Goal: Check status: Check status

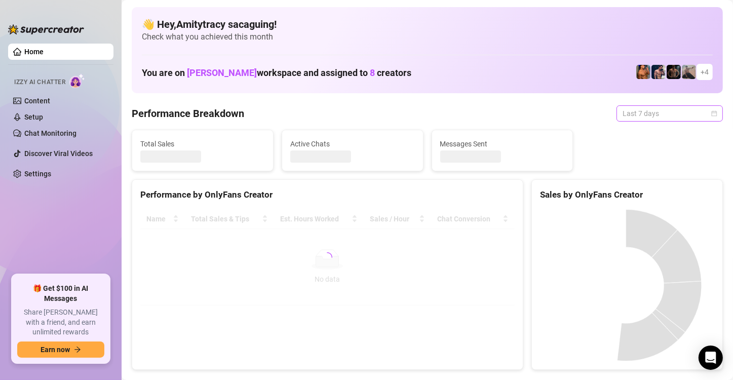
click at [623, 114] on span "Last 7 days" at bounding box center [669, 113] width 94 height 15
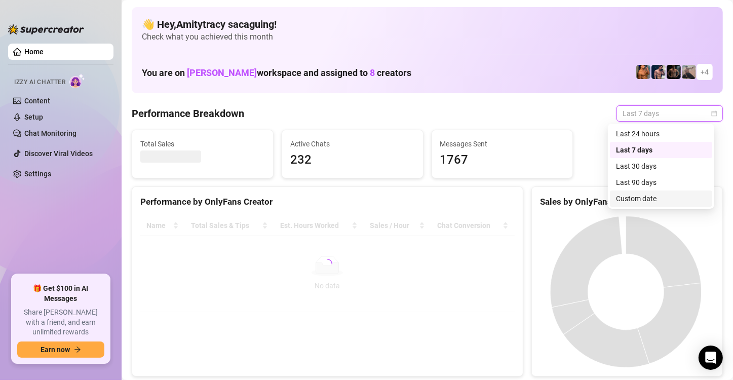
click at [624, 194] on div "Custom date" at bounding box center [661, 198] width 90 height 11
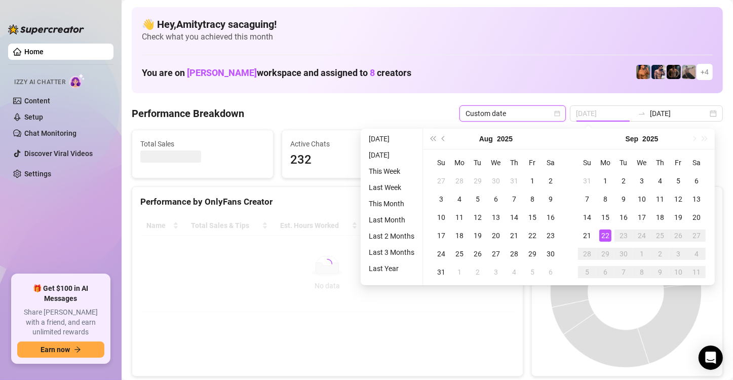
click at [606, 237] on div "22" at bounding box center [605, 235] width 12 height 12
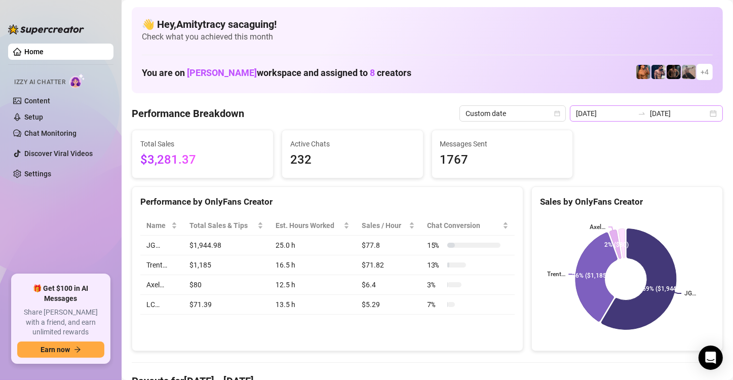
click at [701, 118] on div "[DATE] [DATE]" at bounding box center [646, 113] width 153 height 16
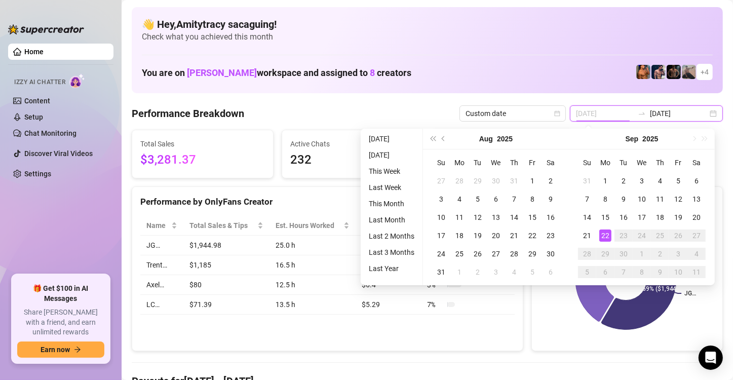
type input "[DATE]"
click at [603, 238] on div "22" at bounding box center [605, 235] width 12 height 12
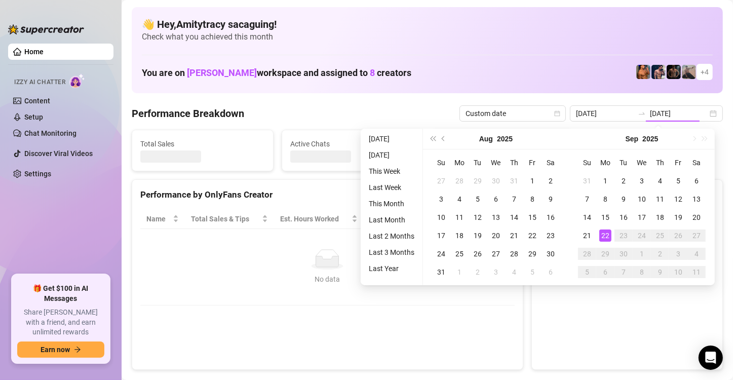
type input "[DATE]"
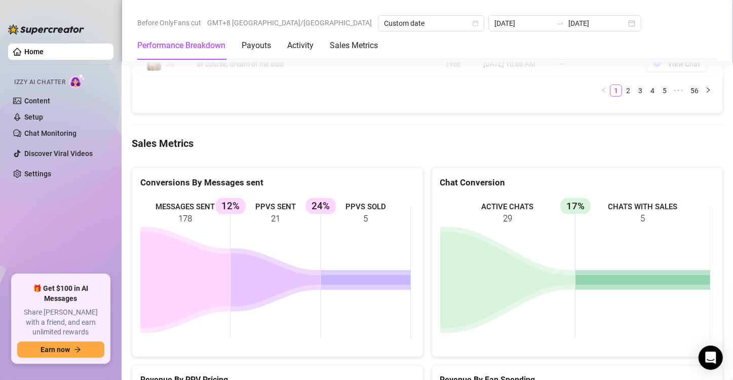
scroll to position [1265, 0]
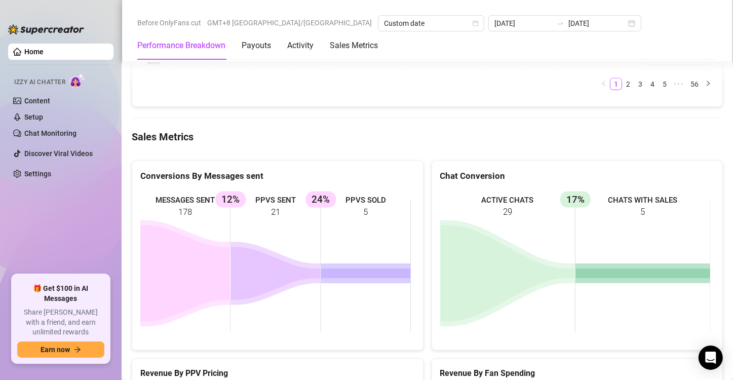
click at [50, 221] on ul "Home Izzy AI Chatter Content Setup Chat Monitoring Discover Viral Videos Settin…" at bounding box center [60, 154] width 105 height 231
